Goal: Communication & Community: Answer question/provide support

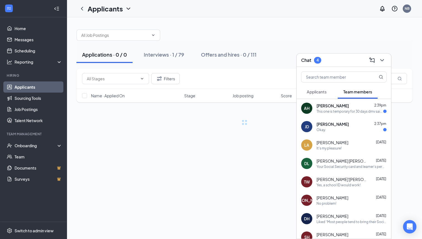
click at [349, 107] on div "[PERSON_NAME] 2:39pm" at bounding box center [351, 106] width 70 height 6
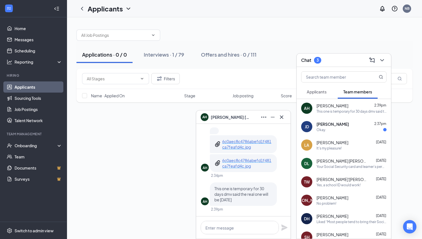
click at [244, 158] on p "6c0aec8c4786abefd1f481ca7feafd4c.jpg" at bounding box center [247, 163] width 50 height 11
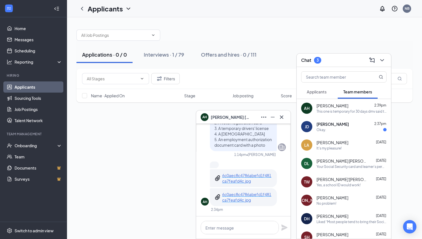
scroll to position [-33, 0]
click at [244, 178] on p "6c0aec8c4786abefd1f481ca7feafd4c.jpg" at bounding box center [247, 177] width 50 height 11
click at [238, 196] on p "6c0aec8c4786abefd1f481ca7feafd4c.jpg" at bounding box center [247, 196] width 50 height 11
click at [257, 173] on p "6c0aec8c4786abefd1f481ca7feafd4c.jpg" at bounding box center [247, 177] width 50 height 11
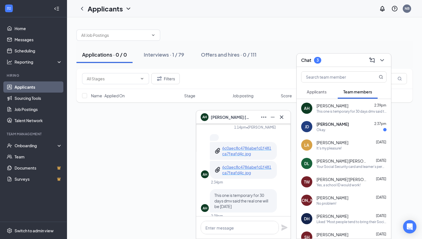
scroll to position [0, 0]
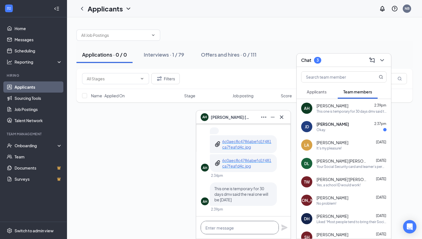
click at [237, 224] on textarea at bounding box center [240, 227] width 78 height 13
type textarea "That'll do for now. Thank you!"
click at [283, 229] on icon "Plane" at bounding box center [284, 228] width 6 height 6
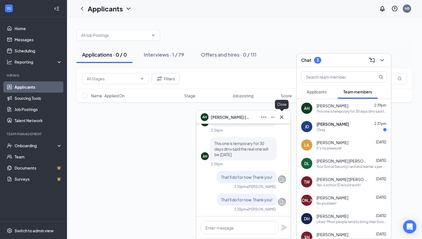
click at [283, 115] on icon "Cross" at bounding box center [281, 117] width 7 height 7
